Goal: Navigation & Orientation: Understand site structure

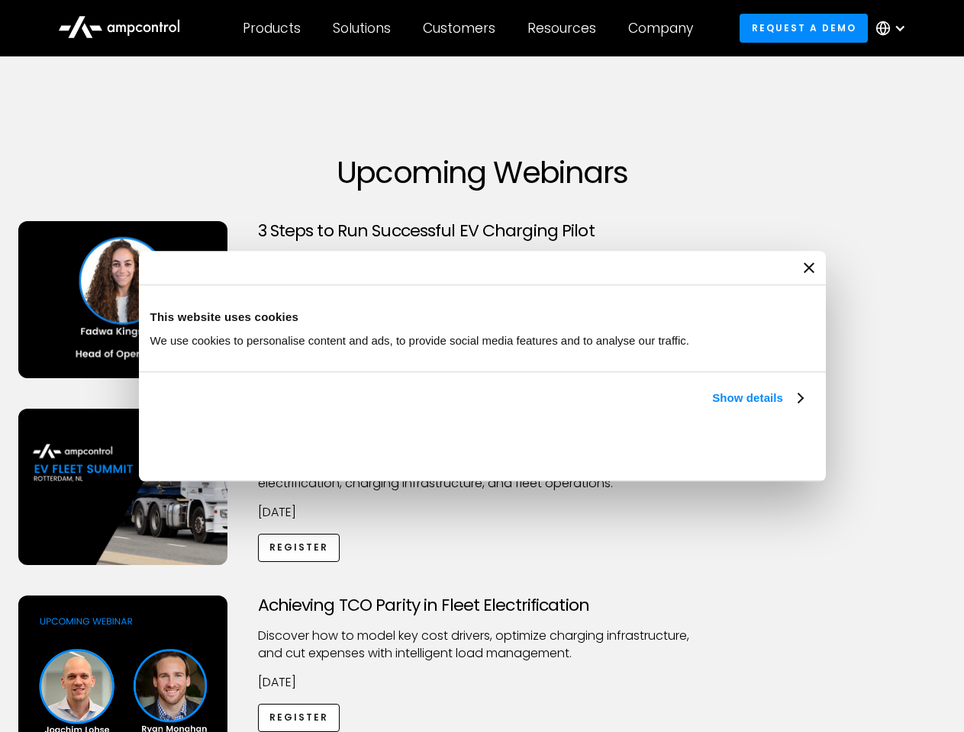
click at [712, 407] on link "Show details" at bounding box center [757, 398] width 90 height 18
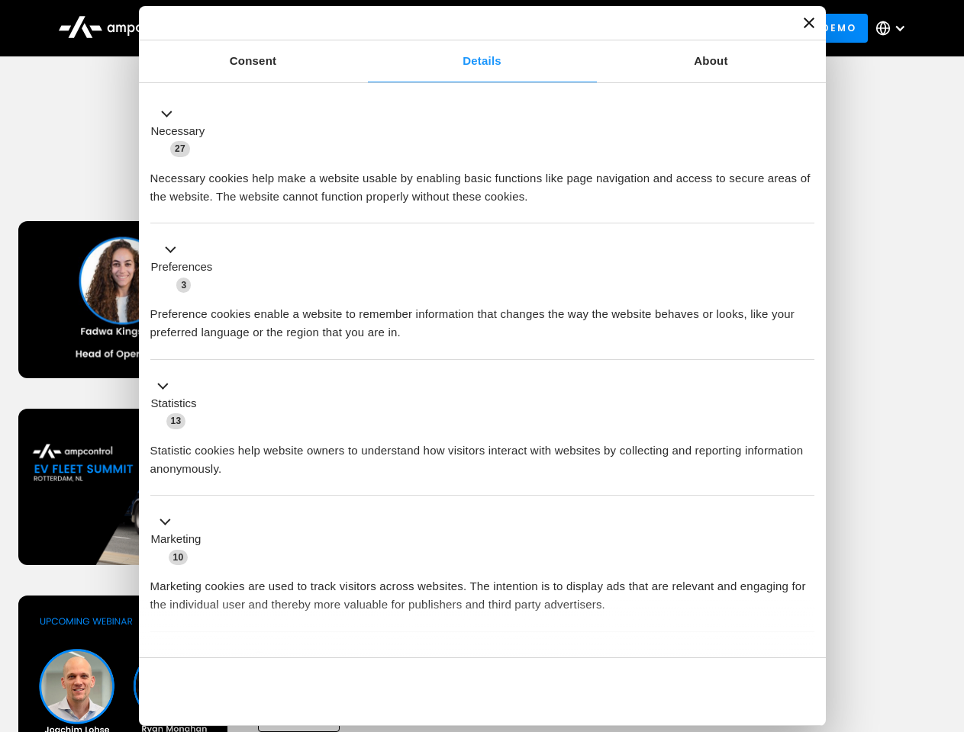
click at [804, 206] on div "Necessary cookies help make a website usable by enabling basic functions like p…" at bounding box center [482, 182] width 664 height 48
click at [947, 615] on div "Achieving TCO Parity in Fleet Electrification Discover how to model key cost dr…" at bounding box center [482, 716] width 958 height 240
click at [469, 28] on div "Customers" at bounding box center [459, 28] width 72 height 17
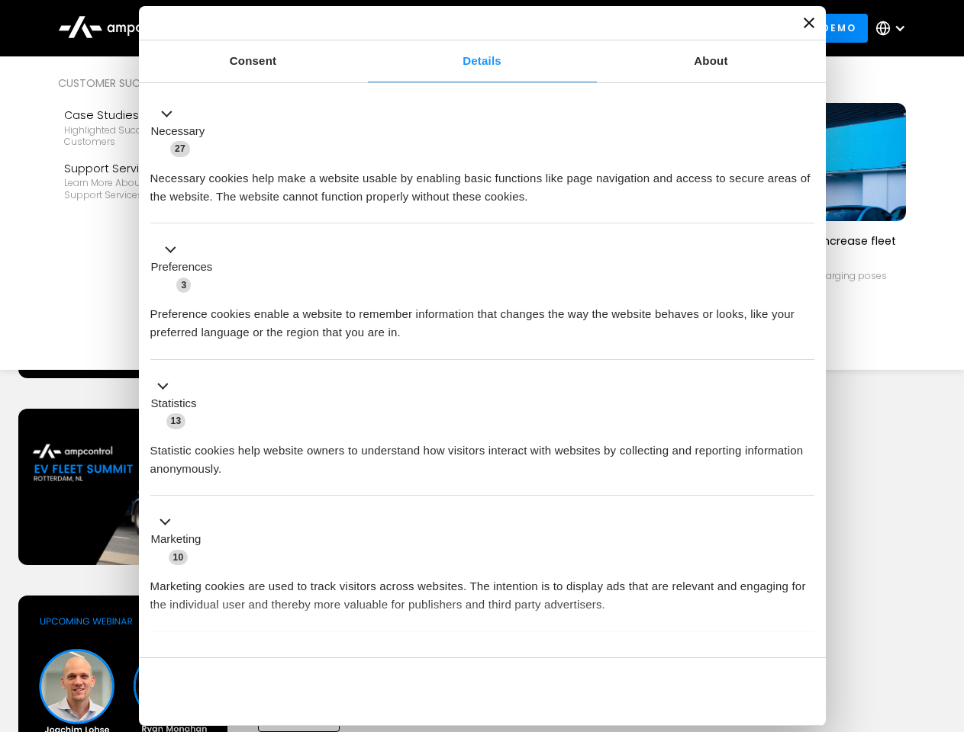
click at [271, 28] on div "Products" at bounding box center [272, 28] width 58 height 17
click at [362, 28] on div "Solutions" at bounding box center [362, 28] width 58 height 17
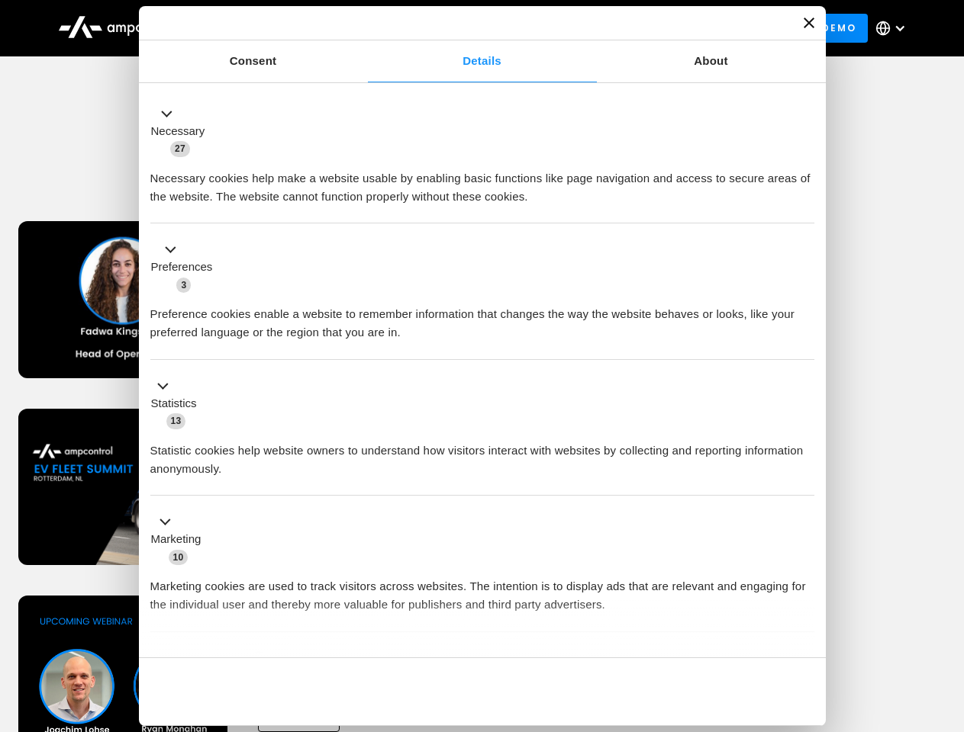
click at [462, 28] on div "Customers" at bounding box center [459, 28] width 72 height 17
click at [565, 28] on div "Resources" at bounding box center [561, 28] width 69 height 17
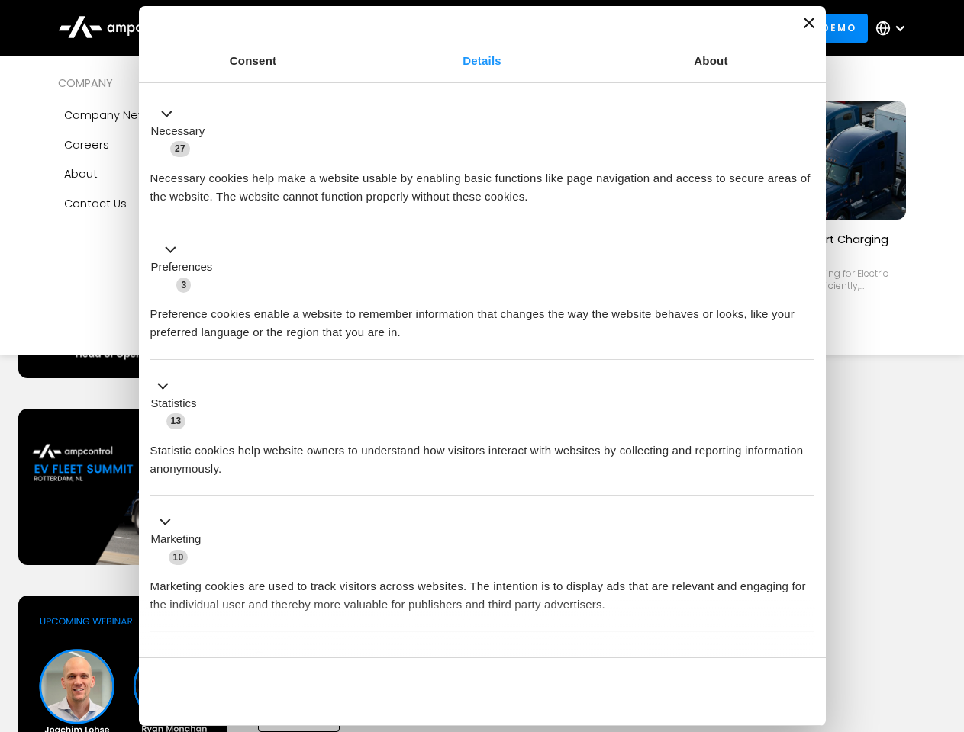
click at [665, 28] on div "Company" at bounding box center [660, 28] width 65 height 17
